Goal: Answer question/provide support

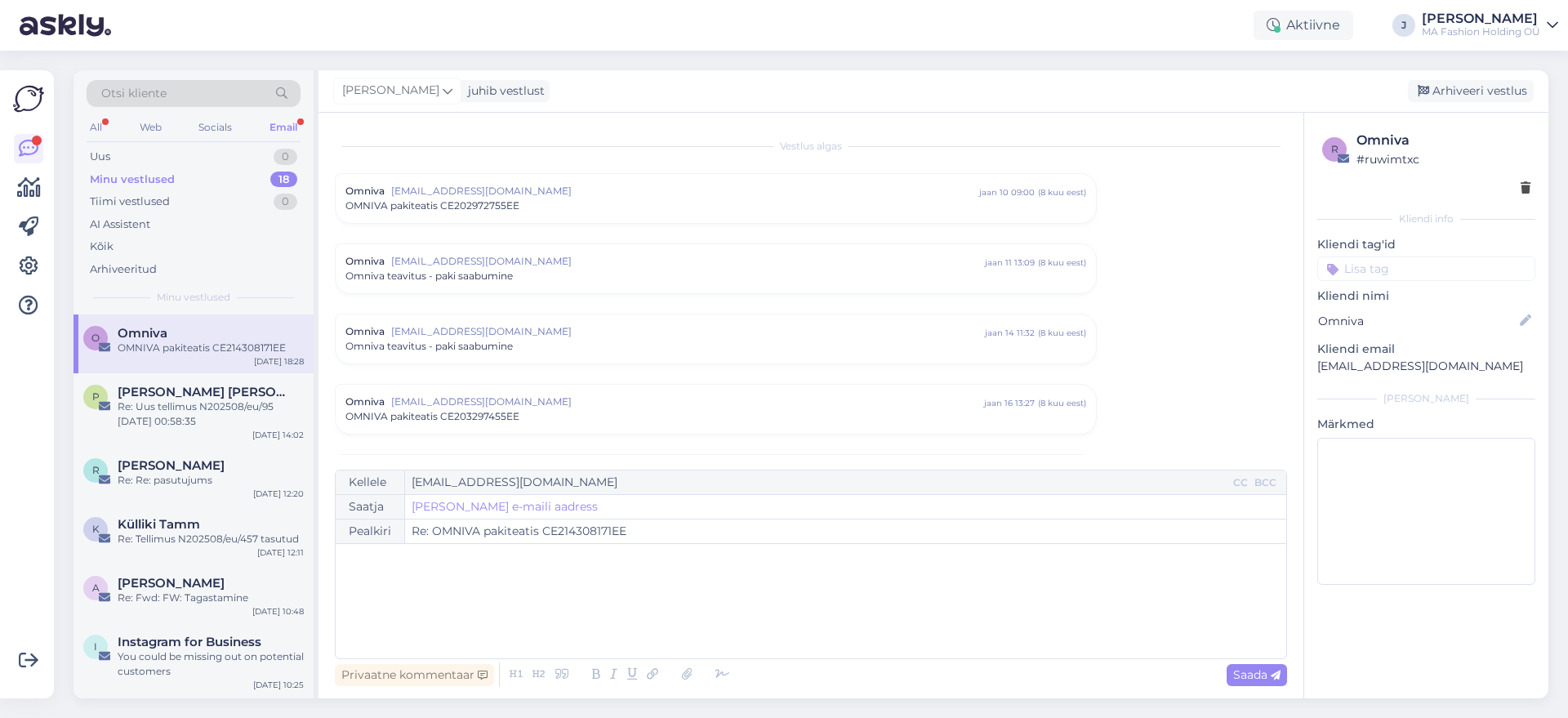
scroll to position [6790, 0]
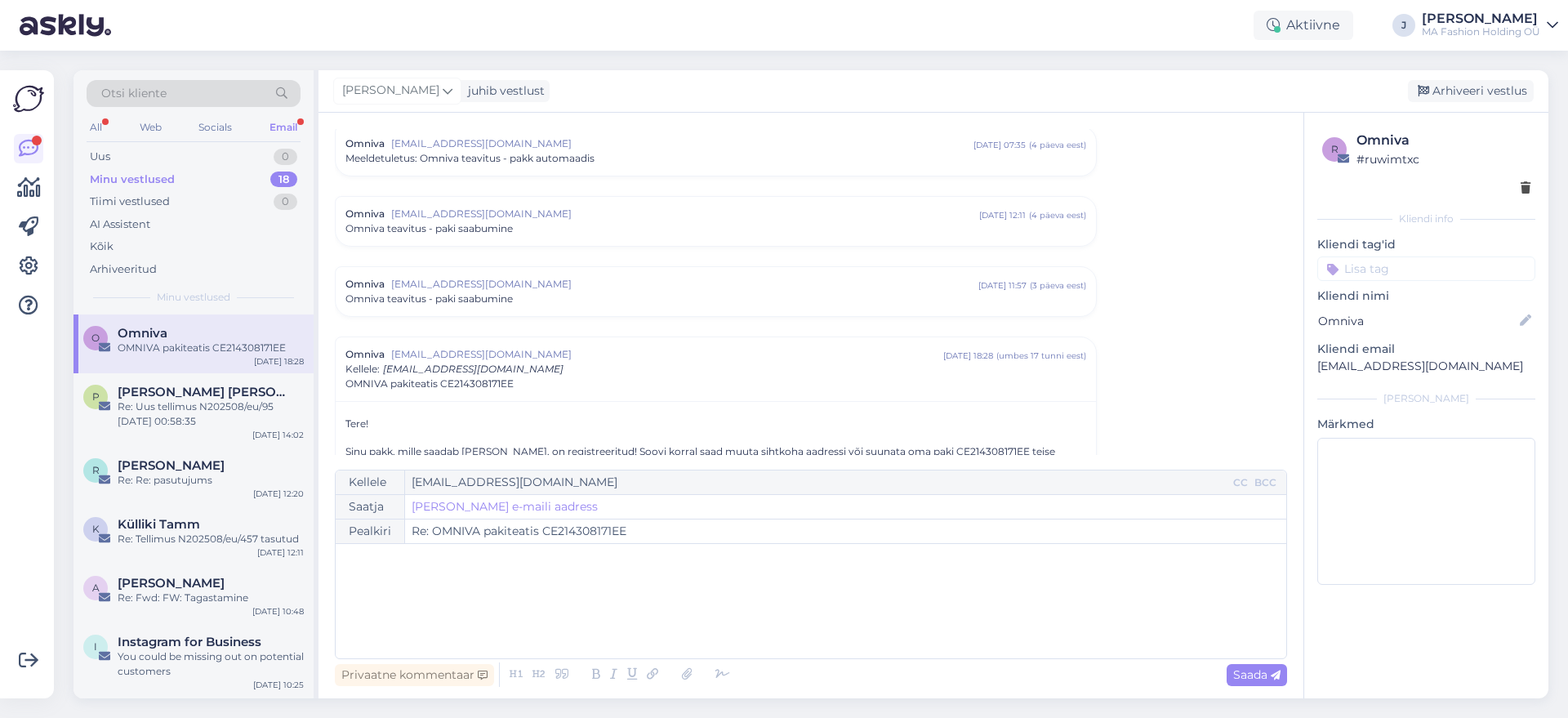
click at [281, 134] on div "Email" at bounding box center [283, 128] width 34 height 21
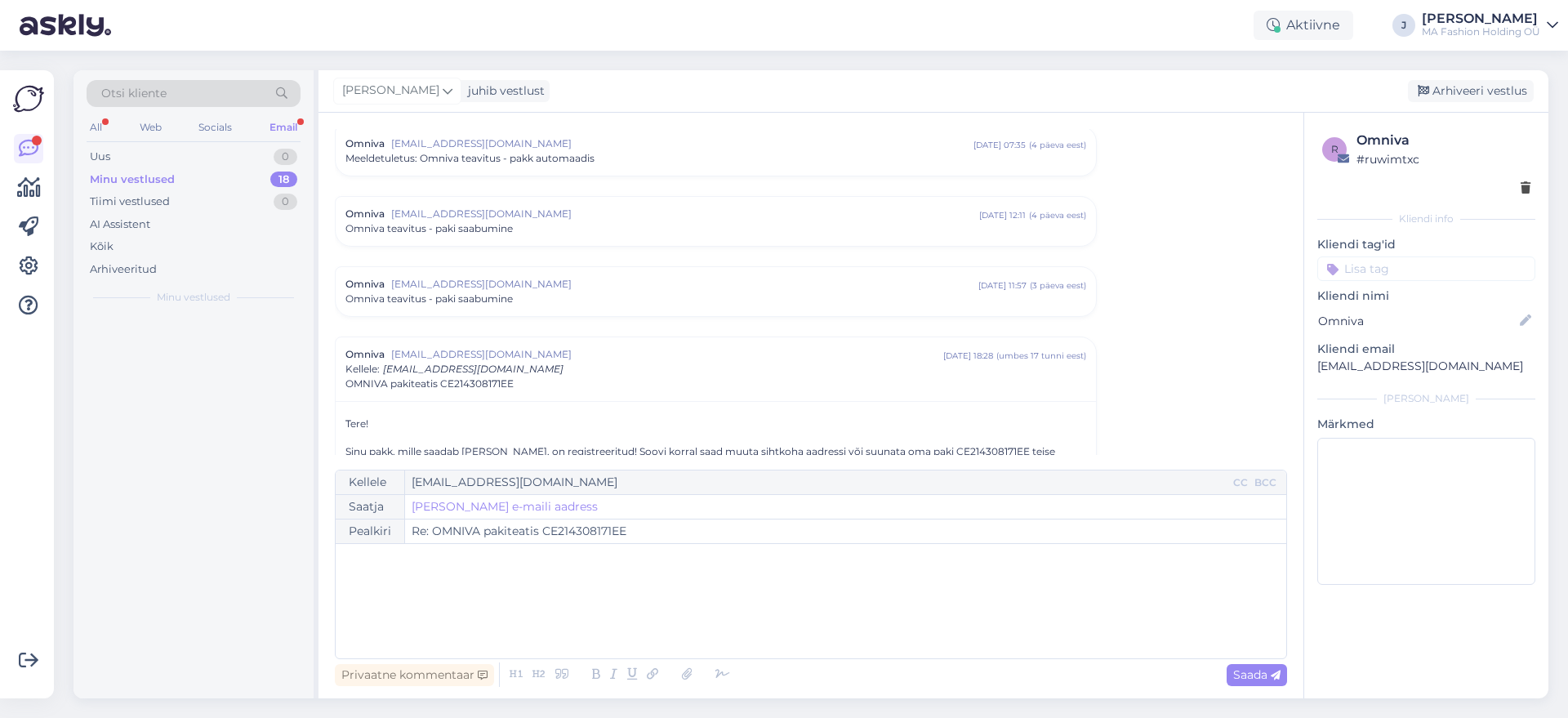
click at [287, 124] on div "Email" at bounding box center [283, 128] width 34 height 21
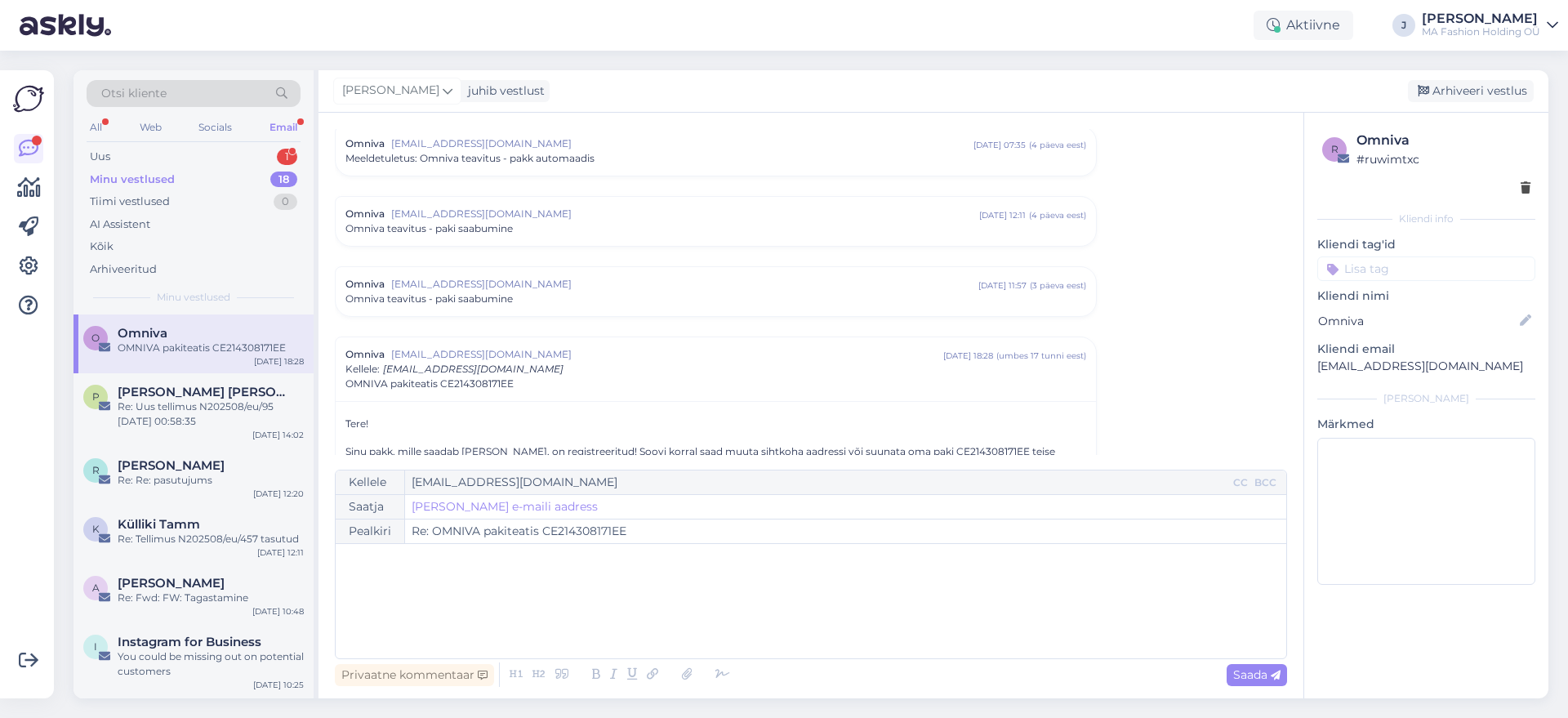
click at [235, 321] on div "O Omniva OMNIVA pakiteatis CE214308171EE [DATE] 18:28" at bounding box center [193, 344] width 240 height 59
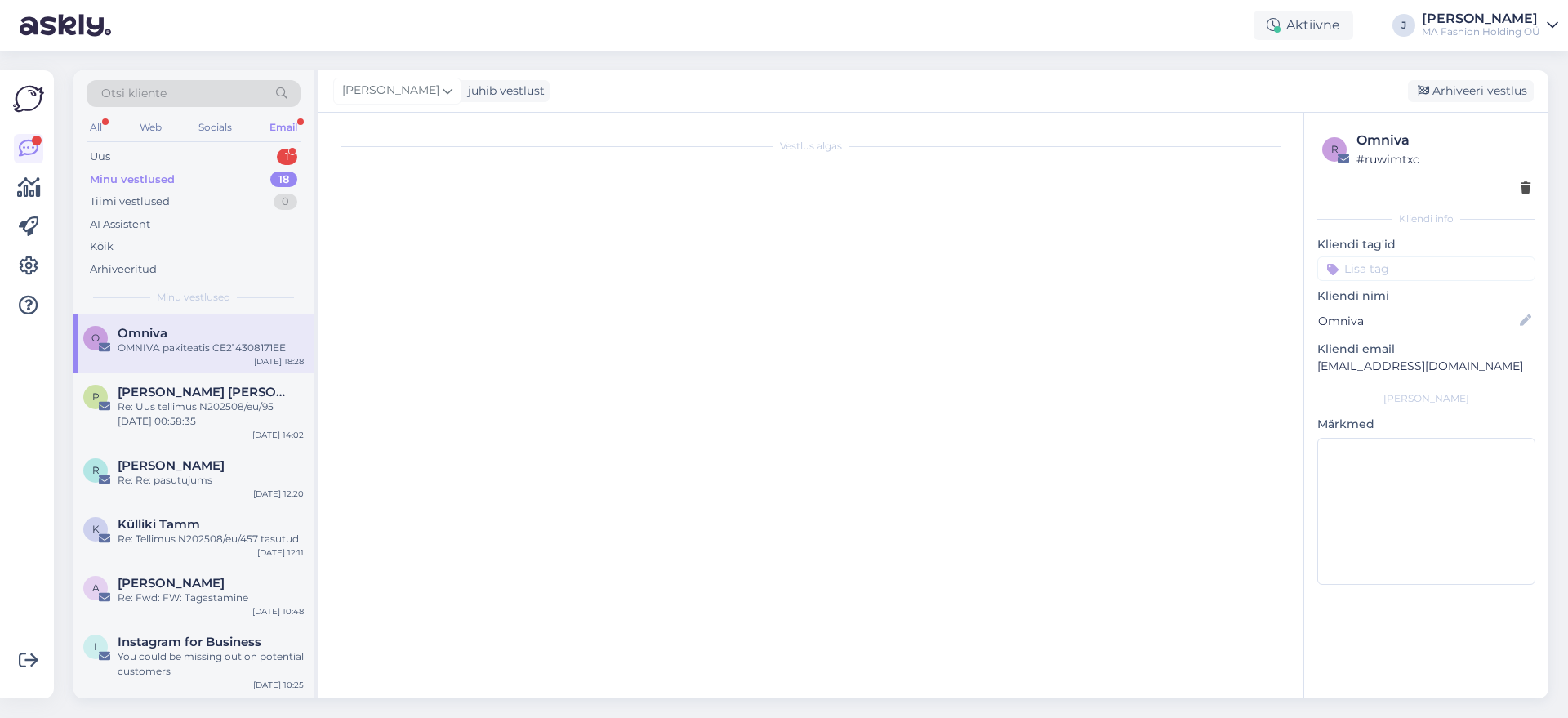
scroll to position [6997, 0]
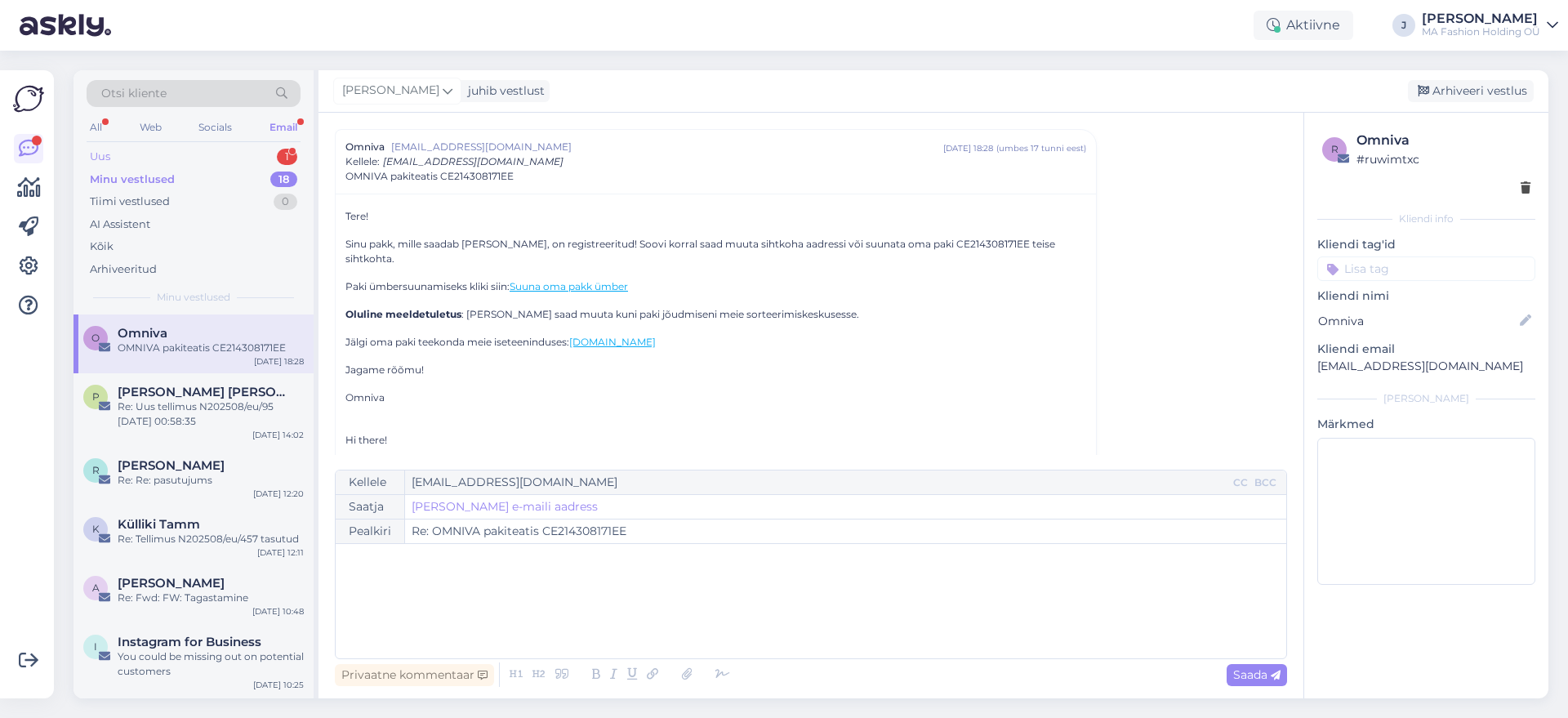
click at [249, 148] on div "Uus 1" at bounding box center [194, 157] width 214 height 23
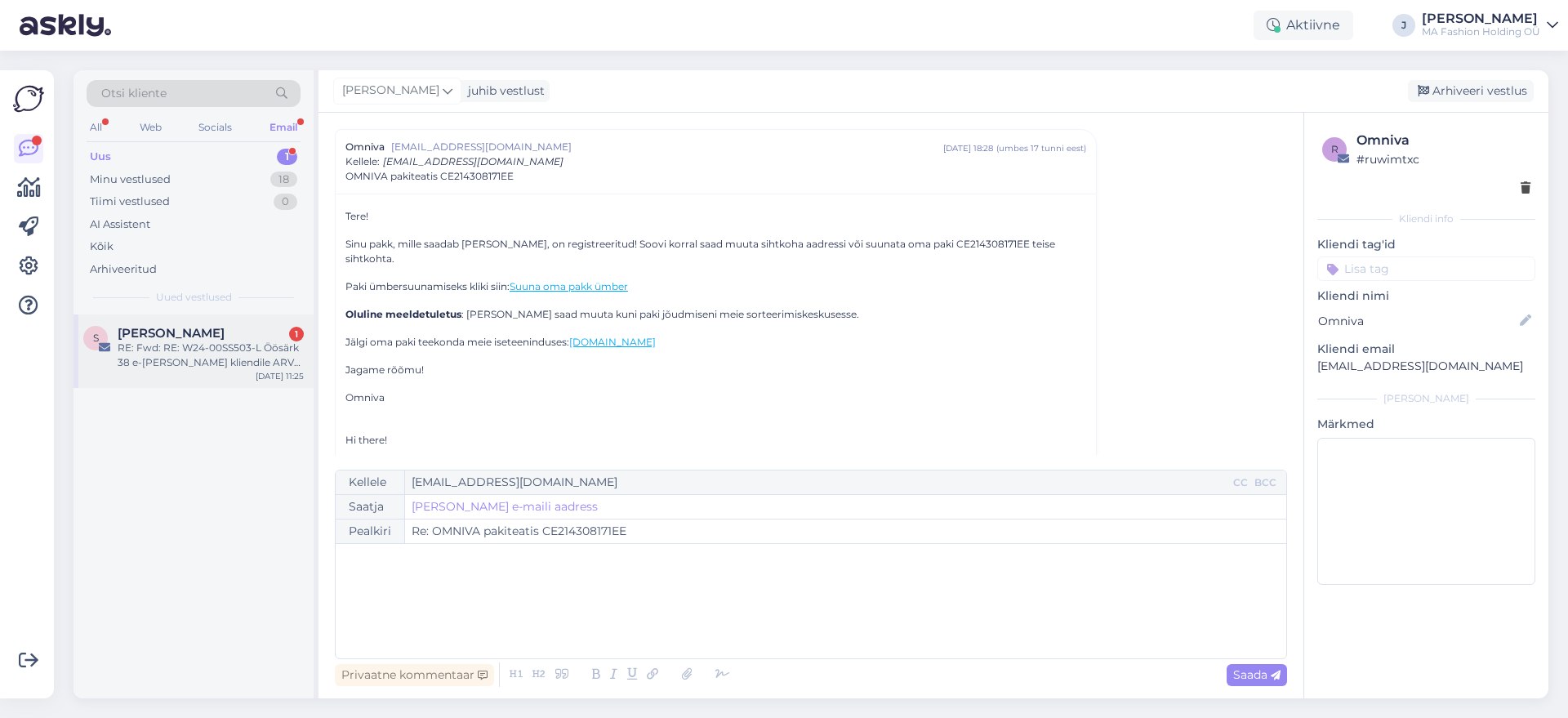
click at [222, 333] on span "[PERSON_NAME]" at bounding box center [171, 333] width 107 height 14
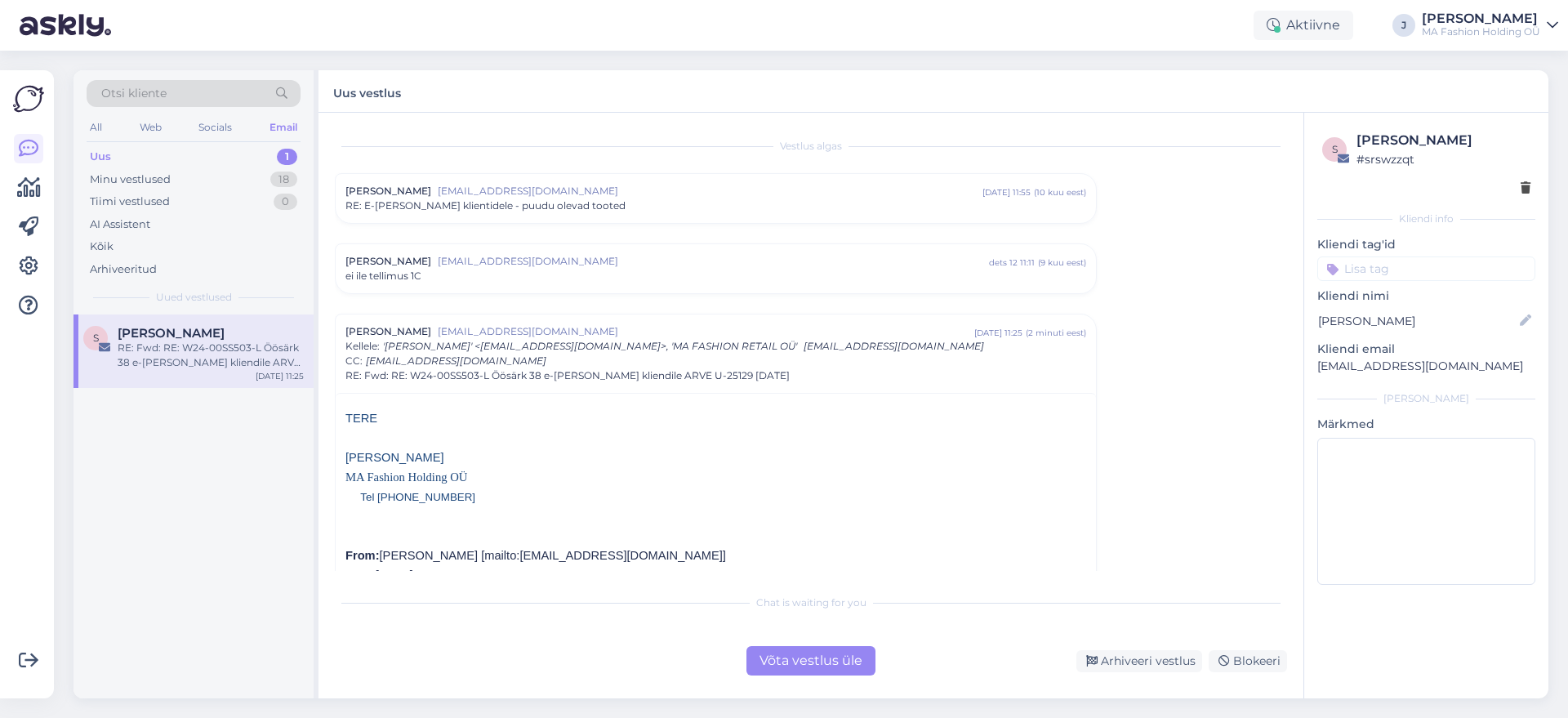
click at [772, 665] on div "Võta vestlus üle" at bounding box center [811, 660] width 129 height 29
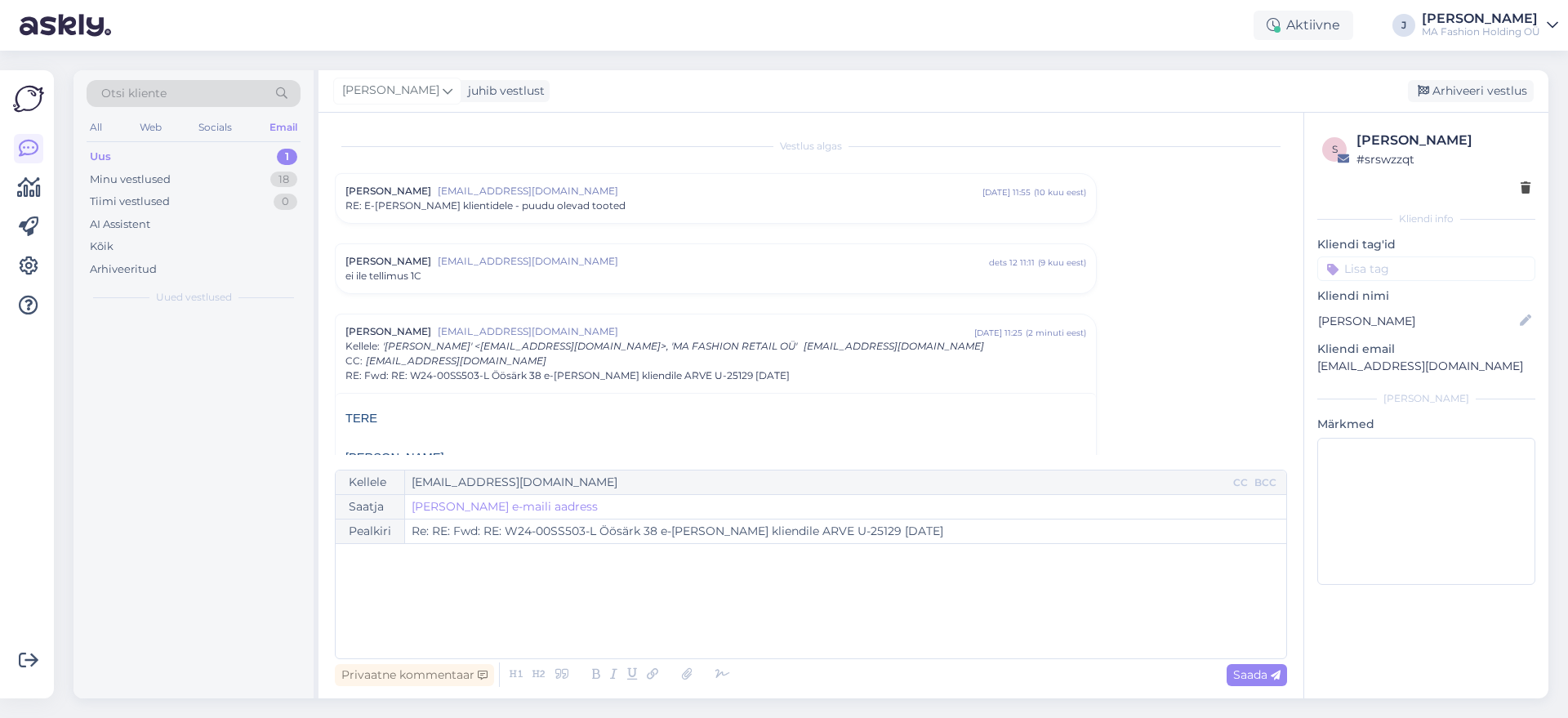
scroll to position [185, 0]
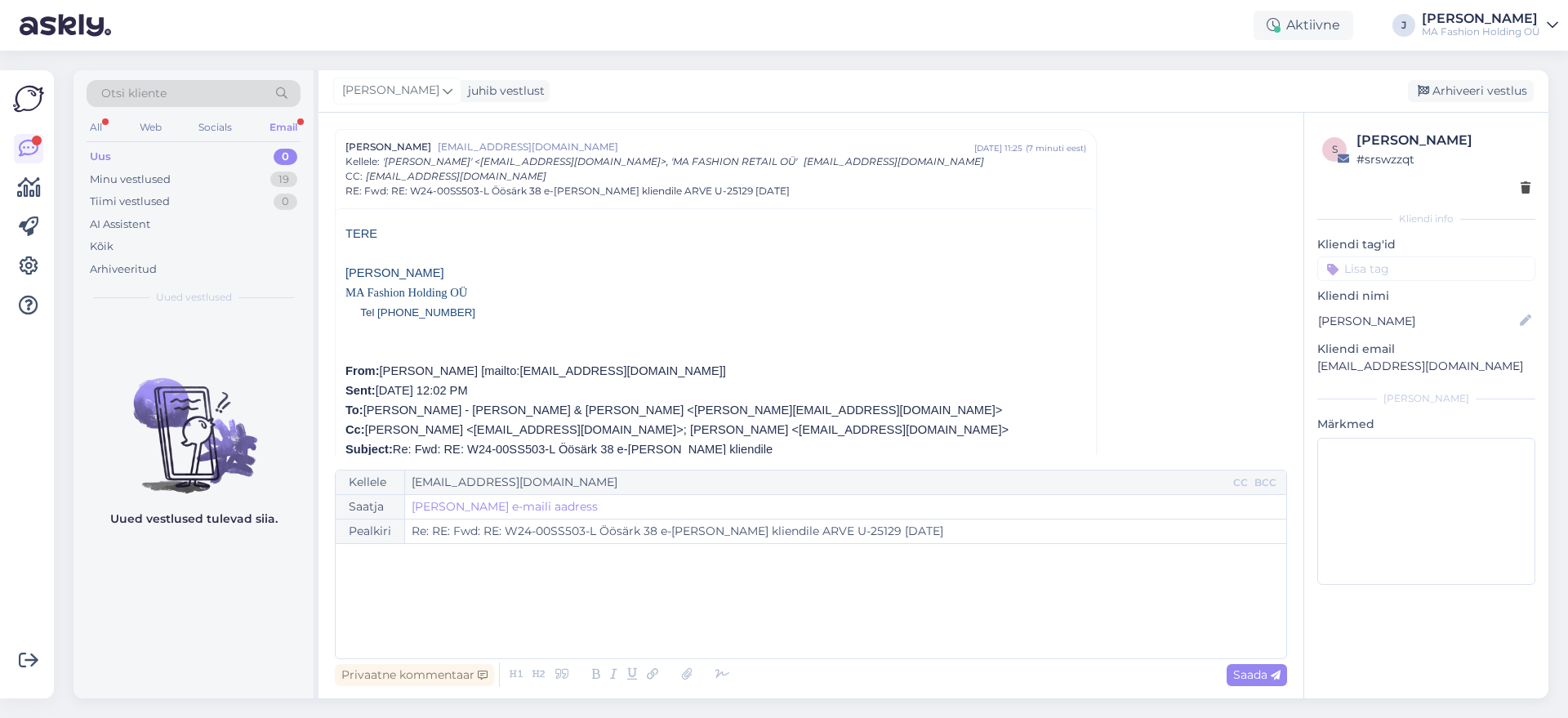
click at [283, 150] on div "0" at bounding box center [285, 157] width 24 height 16
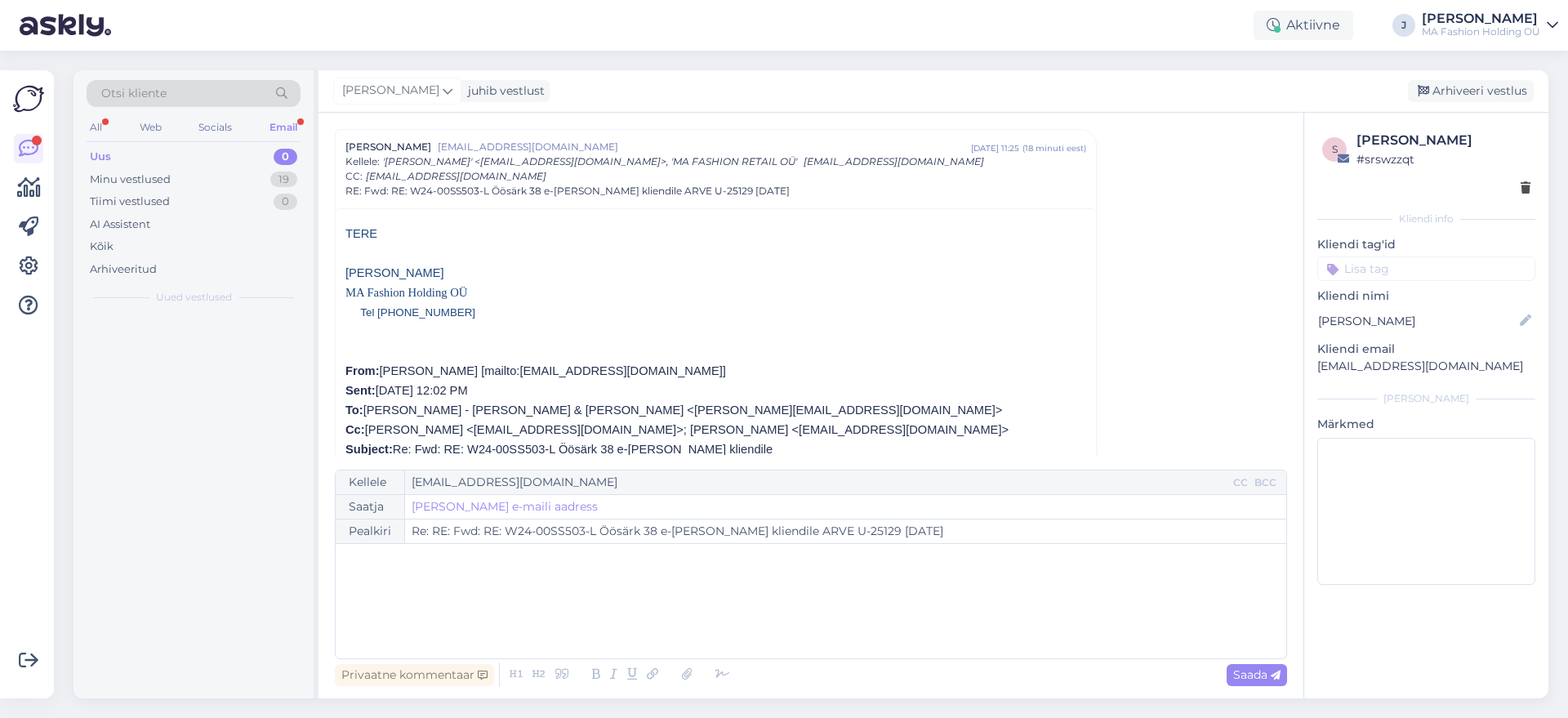
click at [293, 128] on div "Email" at bounding box center [283, 128] width 34 height 21
drag, startPoint x: 219, startPoint y: 333, endPoint x: 226, endPoint y: 351, distance: 19.3
click at [219, 334] on div "ESTO 1" at bounding box center [210, 333] width 186 height 14
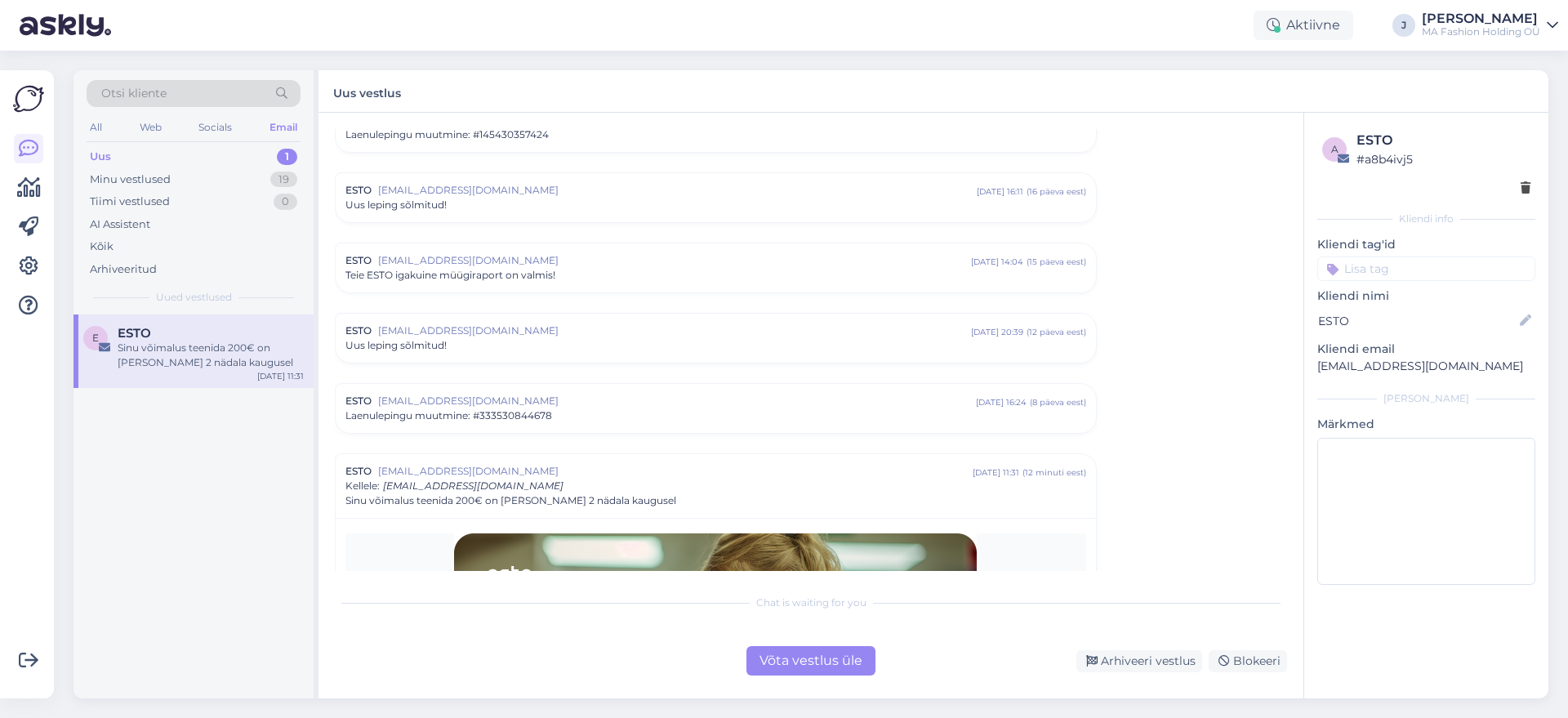
click at [832, 643] on div "Chat is waiting for you Võta vestlus üle Arhiveeri vestlus Blokeeri" at bounding box center [811, 631] width 953 height 90
click at [832, 663] on div "Võta vestlus üle" at bounding box center [811, 660] width 129 height 29
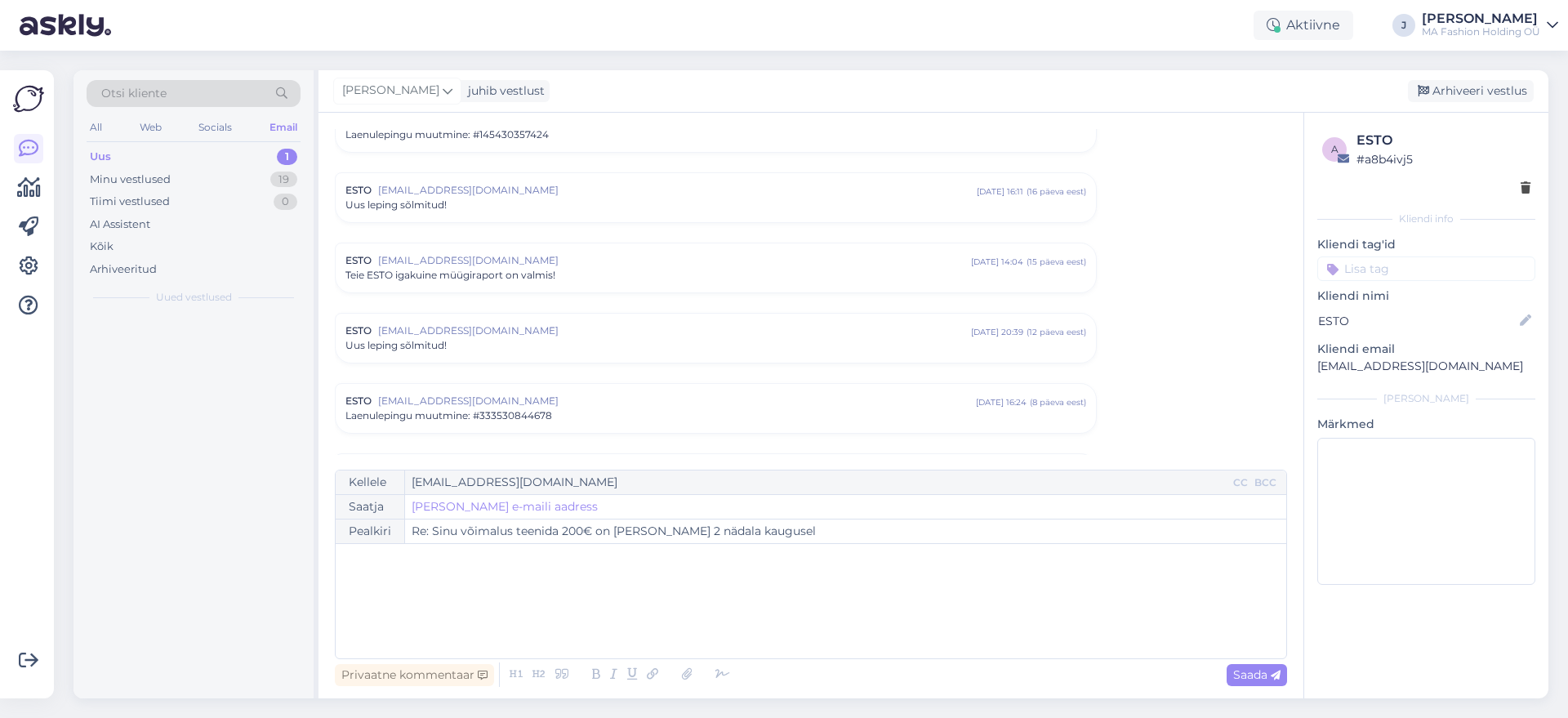
scroll to position [2818, 0]
